Goal: Information Seeking & Learning: Find specific fact

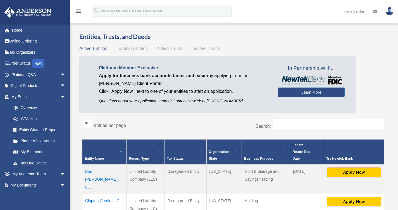
scroll to position [167, 0]
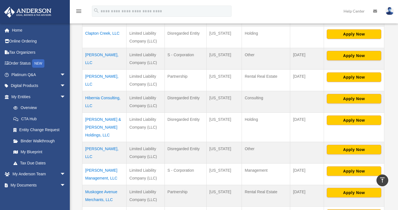
click at [94, 164] on td "[PERSON_NAME] Management, LLC" at bounding box center [104, 175] width 44 height 22
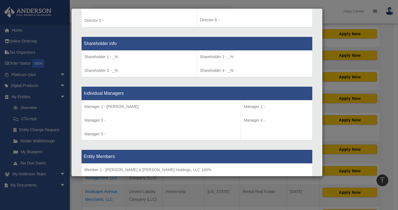
scroll to position [475, 0]
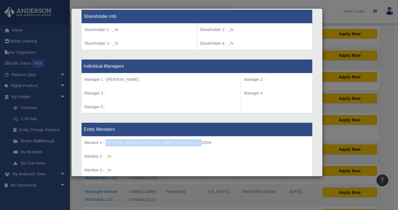
drag, startPoint x: 172, startPoint y: 150, endPoint x: 106, endPoint y: 152, distance: 66.6
click at [106, 146] on p "Member 1 - [PERSON_NAME] & [PERSON_NAME] Holdings, LLC 100%" at bounding box center [196, 142] width 225 height 7
copy p "[PERSON_NAME] & [PERSON_NAME] Holdings, LLC 100%"
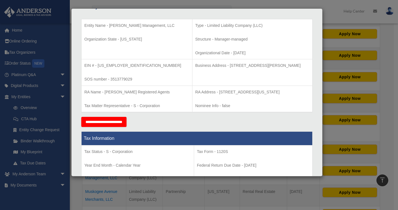
scroll to position [0, 0]
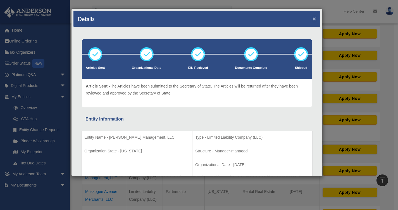
click at [313, 18] on button "×" at bounding box center [315, 19] width 4 height 6
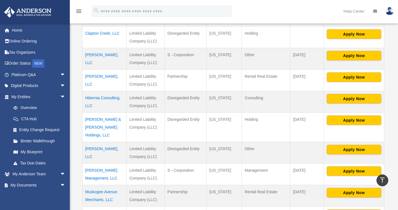
click at [103, 142] on td "[PERSON_NAME], LLC" at bounding box center [104, 153] width 44 height 22
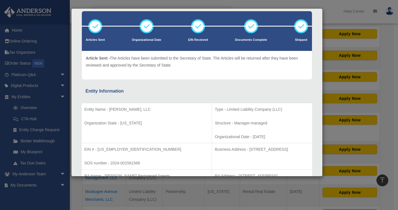
scroll to position [56, 0]
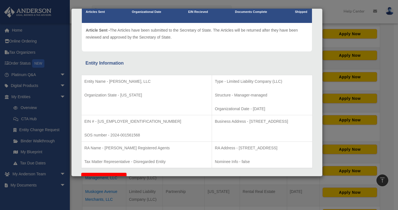
drag, startPoint x: 178, startPoint y: 121, endPoint x: 296, endPoint y: 120, distance: 118.3
click at [296, 120] on p "Business Address - 1718 Capitol Ave., Cheyenne, WY 82001" at bounding box center [262, 121] width 95 height 7
copy p "Business Address - 1718 Capitol Ave., Cheyenne, WY 82001"
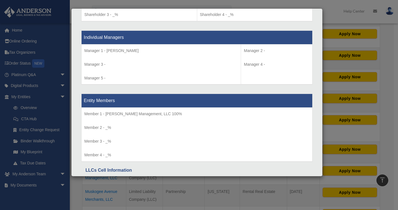
scroll to position [531, 0]
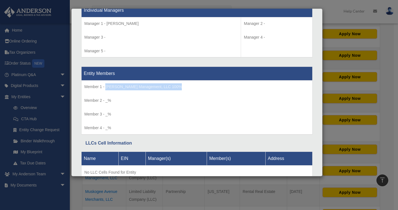
drag, startPoint x: 106, startPoint y: 86, endPoint x: 194, endPoint y: 86, distance: 87.8
click at [194, 86] on p "Member 1 - [PERSON_NAME] Management, LLC 100%" at bounding box center [196, 86] width 225 height 7
copy p "Magnolia Lane Management, LLC 100%"
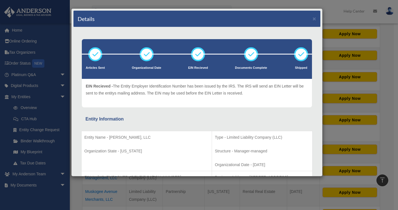
scroll to position [112, 0]
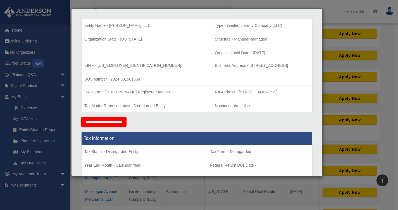
drag, startPoint x: 179, startPoint y: 65, endPoint x: 287, endPoint y: 64, distance: 108.5
click at [287, 64] on p "Business Address - 1718 Capitol Ave., Cheyenne, WY 82001" at bounding box center [262, 65] width 95 height 7
copy p "Business Address - 1718 Capitol Ave., Cheyenne, WY 82001"
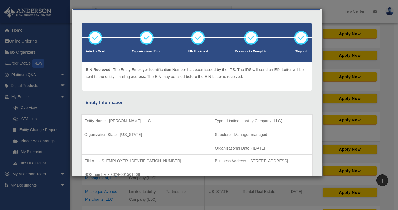
scroll to position [0, 0]
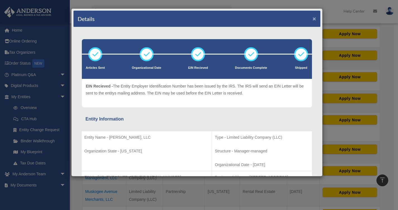
click at [313, 19] on button "×" at bounding box center [315, 19] width 4 height 6
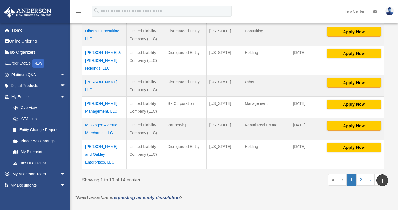
scroll to position [251, 0]
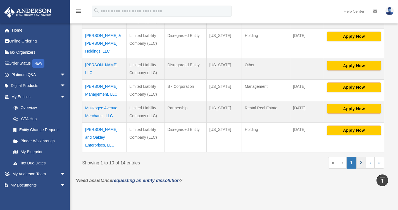
click at [363, 157] on link "2" at bounding box center [362, 163] width 10 height 12
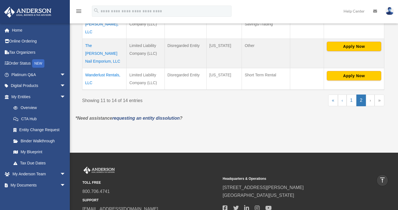
scroll to position [152, 0]
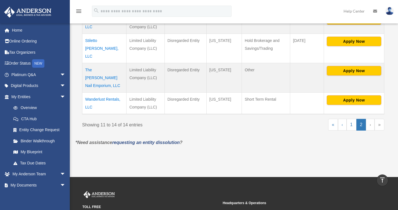
click at [100, 93] on td "Wanderlust Rentals, LLC" at bounding box center [104, 104] width 44 height 22
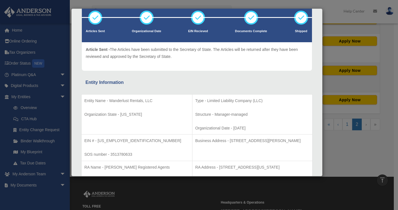
scroll to position [84, 0]
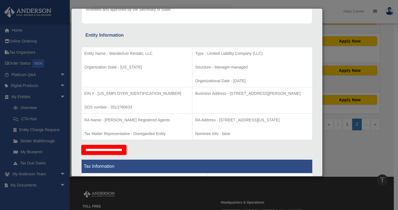
drag, startPoint x: 171, startPoint y: 94, endPoint x: 303, endPoint y: 94, distance: 132.0
click at [303, 94] on p "Business Address - [STREET_ADDRESS][PERSON_NAME]" at bounding box center [252, 93] width 114 height 7
copy p "Business Address - [STREET_ADDRESS][PERSON_NAME]"
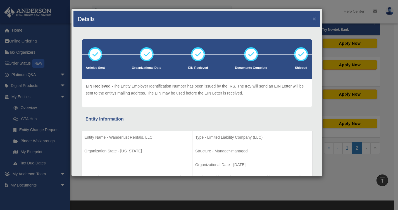
scroll to position [0, 0]
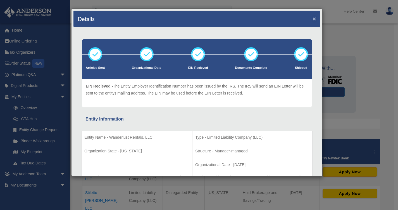
click at [313, 17] on button "×" at bounding box center [315, 19] width 4 height 6
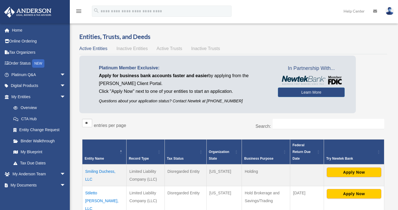
scroll to position [112, 0]
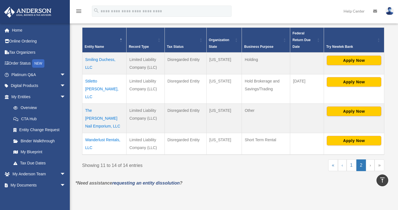
click at [95, 104] on td "The [PERSON_NAME] Nail Emporium, LLC" at bounding box center [104, 118] width 44 height 29
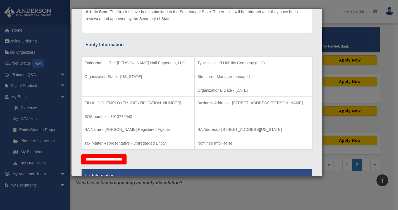
scroll to position [84, 0]
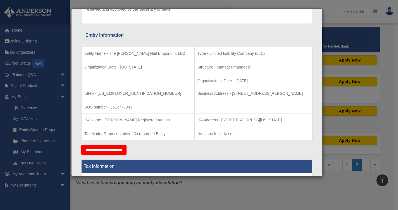
drag, startPoint x: 171, startPoint y: 93, endPoint x: 294, endPoint y: 93, distance: 123.0
click at [294, 93] on p "Business Address - [STREET_ADDRESS][PERSON_NAME]" at bounding box center [254, 93] width 112 height 7
copy p "Business Address - [STREET_ADDRESS][PERSON_NAME]"
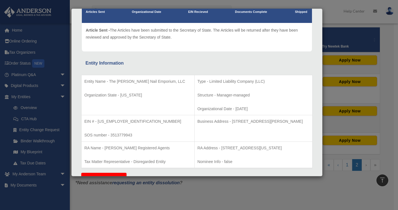
scroll to position [0, 0]
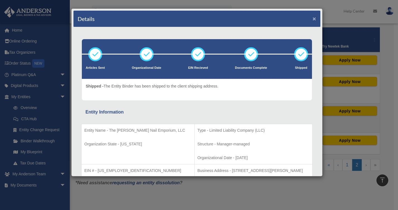
click at [313, 17] on button "×" at bounding box center [315, 19] width 4 height 6
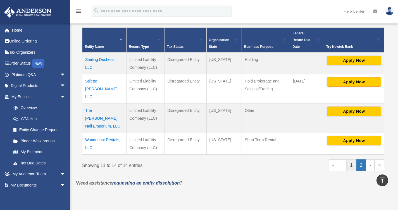
click at [352, 159] on link "1" at bounding box center [352, 165] width 10 height 12
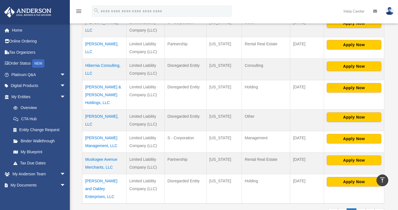
scroll to position [202, 0]
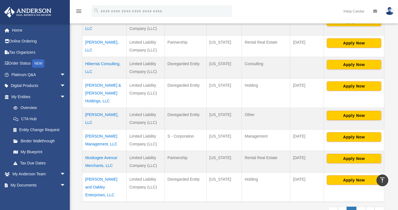
click at [101, 129] on td "[PERSON_NAME] Management, LLC" at bounding box center [104, 140] width 44 height 22
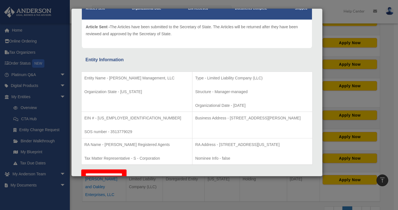
scroll to position [112, 0]
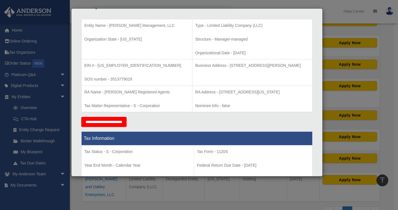
drag, startPoint x: 173, startPoint y: 65, endPoint x: 302, endPoint y: 64, distance: 128.3
click at [302, 64] on p "Business Address - [STREET_ADDRESS][PERSON_NAME]" at bounding box center [252, 65] width 114 height 7
copy p "Business Address - [STREET_ADDRESS][PERSON_NAME]"
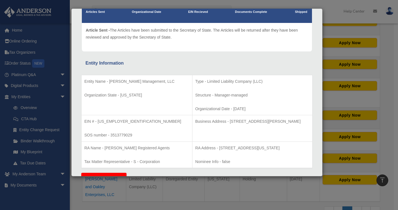
scroll to position [0, 0]
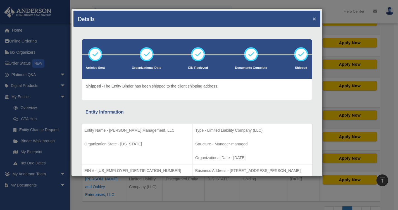
click at [313, 19] on button "×" at bounding box center [315, 19] width 4 height 6
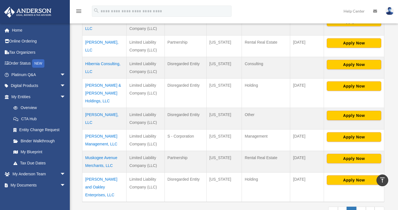
click at [97, 57] on td "Hibernia Consulting, LLC" at bounding box center [104, 68] width 44 height 22
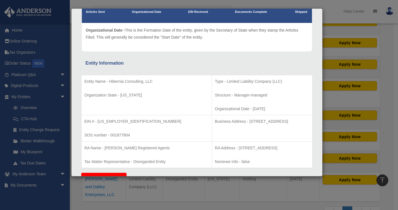
scroll to position [84, 0]
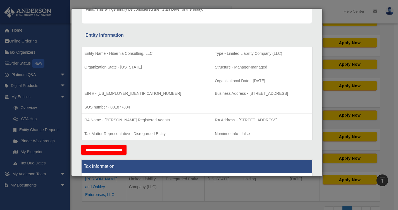
drag, startPoint x: 181, startPoint y: 94, endPoint x: 301, endPoint y: 97, distance: 120.5
click at [301, 97] on p "Business Address - [STREET_ADDRESS]" at bounding box center [262, 93] width 95 height 7
copy p "Business Address - [STREET_ADDRESS]"
drag, startPoint x: 238, startPoint y: 81, endPoint x: 219, endPoint y: 82, distance: 19.3
click at [219, 82] on p "Organizational Date - [DATE]" at bounding box center [262, 80] width 95 height 7
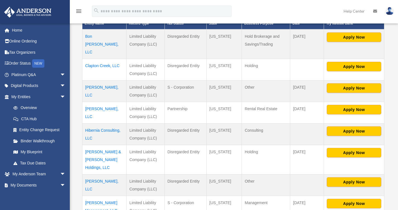
scroll to position [140, 0]
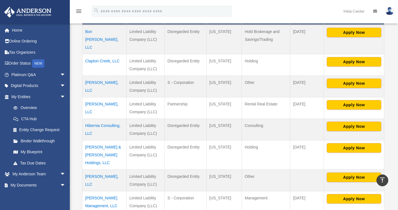
click at [93, 119] on td "Hibernia Consulting, LLC" at bounding box center [104, 130] width 44 height 22
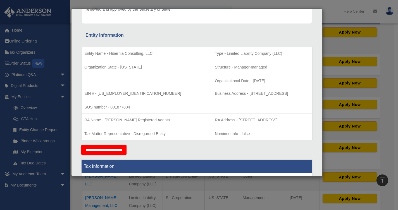
scroll to position [112, 0]
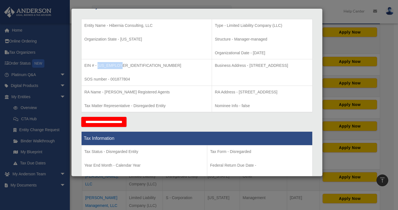
drag, startPoint x: 97, startPoint y: 65, endPoint x: 125, endPoint y: 66, distance: 27.7
click at [125, 66] on p "EIN # - [US_EMPLOYER_IDENTIFICATION_NUMBER]" at bounding box center [146, 65] width 125 height 7
copy p "[US_EMPLOYER_IDENTIFICATION_NUMBER]"
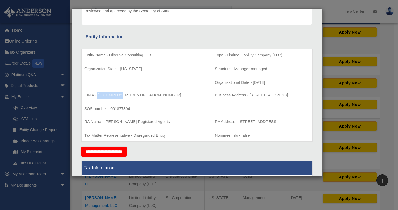
scroll to position [84, 0]
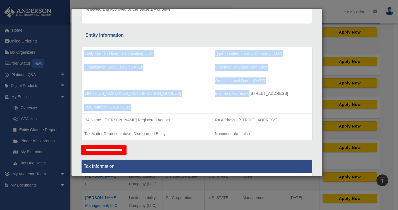
drag, startPoint x: 216, startPoint y: 93, endPoint x: 322, endPoint y: 93, distance: 106.0
click at [322, 93] on div "Details × Articles Sent" at bounding box center [197, 92] width 252 height 168
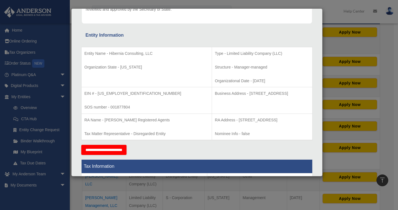
click at [215, 95] on p "Business Address - [STREET_ADDRESS]" at bounding box center [262, 93] width 95 height 7
drag, startPoint x: 216, startPoint y: 93, endPoint x: 293, endPoint y: 94, distance: 77.5
click at [293, 94] on p "Business Address - [STREET_ADDRESS]" at bounding box center [262, 93] width 95 height 7
copy p "[STREET_ADDRESS]"
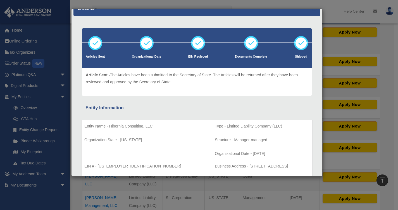
scroll to position [0, 0]
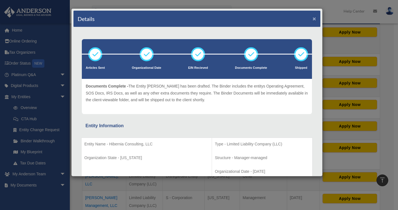
click at [313, 19] on button "×" at bounding box center [315, 19] width 4 height 6
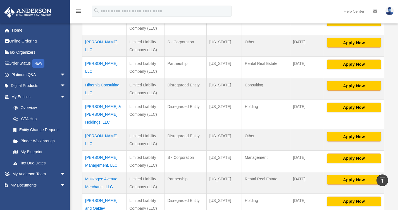
scroll to position [224, 0]
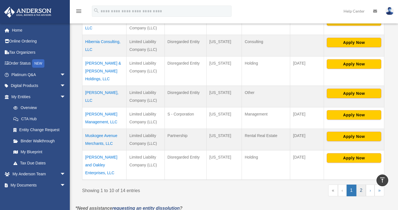
click at [363, 185] on link "2" at bounding box center [362, 191] width 10 height 12
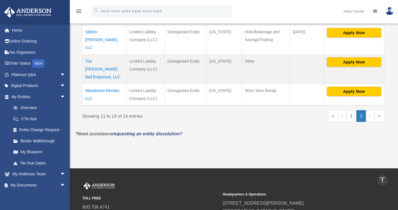
scroll to position [152, 0]
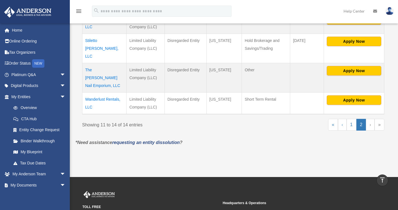
click at [93, 63] on td "The [PERSON_NAME] Nail Emporium, LLC" at bounding box center [104, 77] width 44 height 29
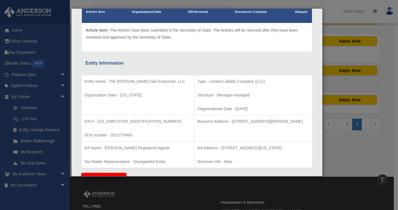
scroll to position [84, 0]
